Goal: Download file/media

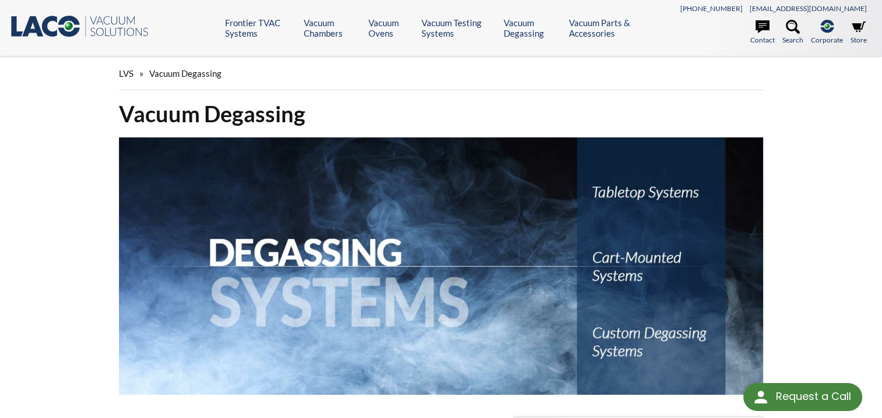
select select "Language Translate Widget"
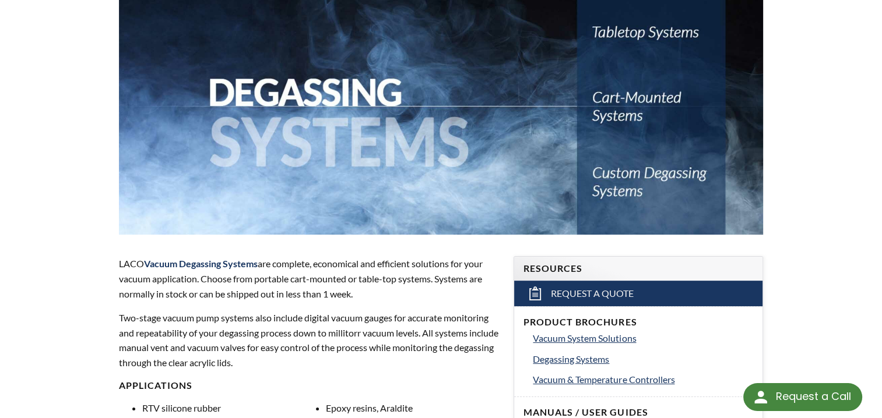
scroll to position [277, 0]
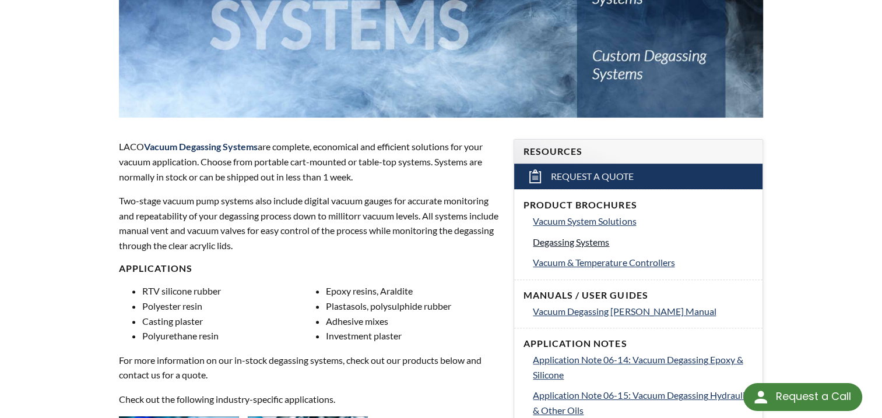
click at [576, 238] on span "Degassing Systems" at bounding box center [571, 242] width 76 height 11
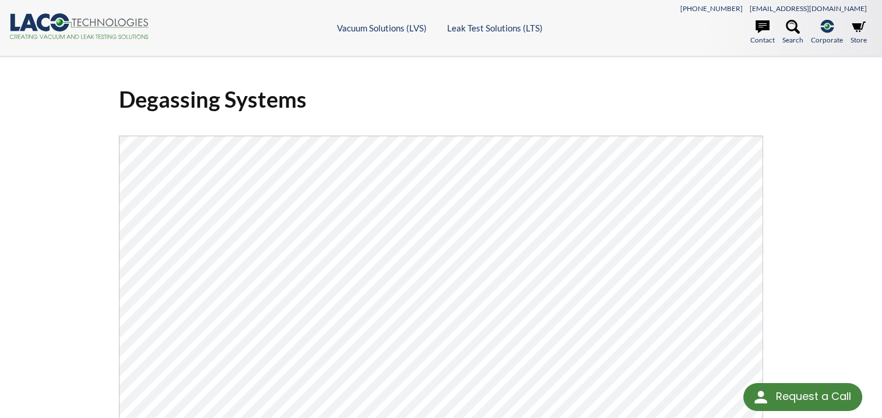
select select "Language Translate Widget"
